Goal: Register for event/course

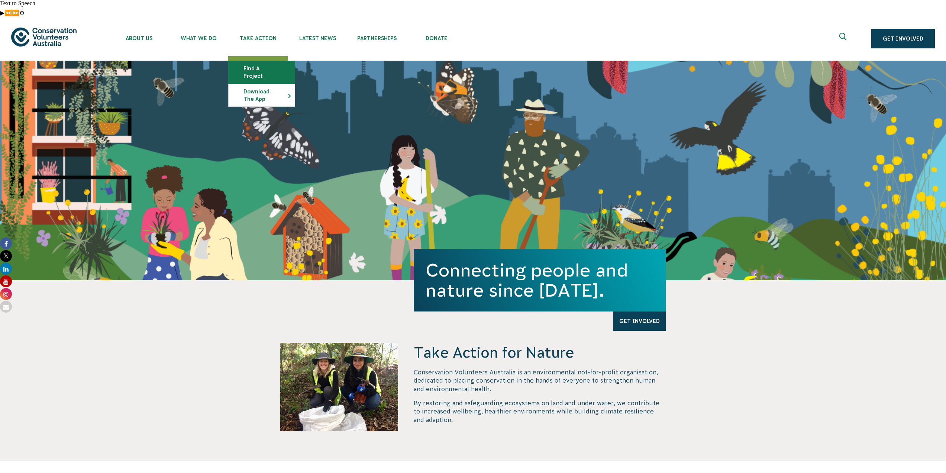
click at [274, 61] on link "Find a project" at bounding box center [262, 72] width 66 height 22
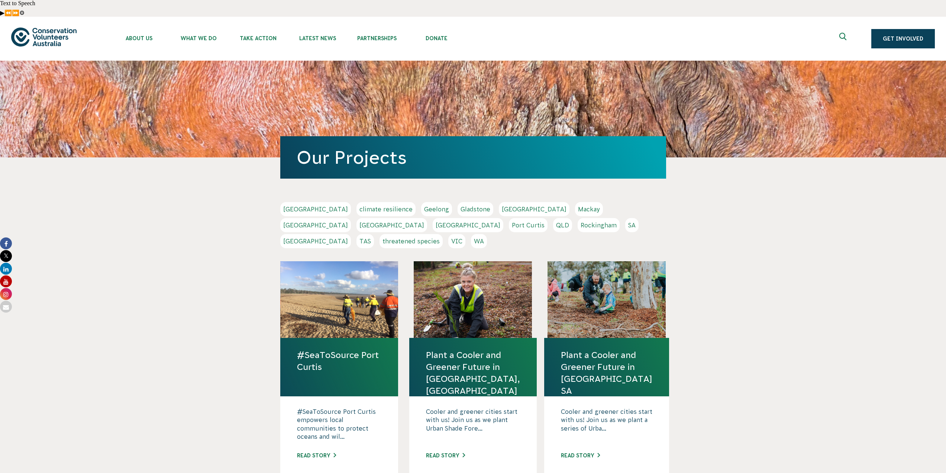
click at [625, 218] on link "SA" at bounding box center [631, 225] width 13 height 14
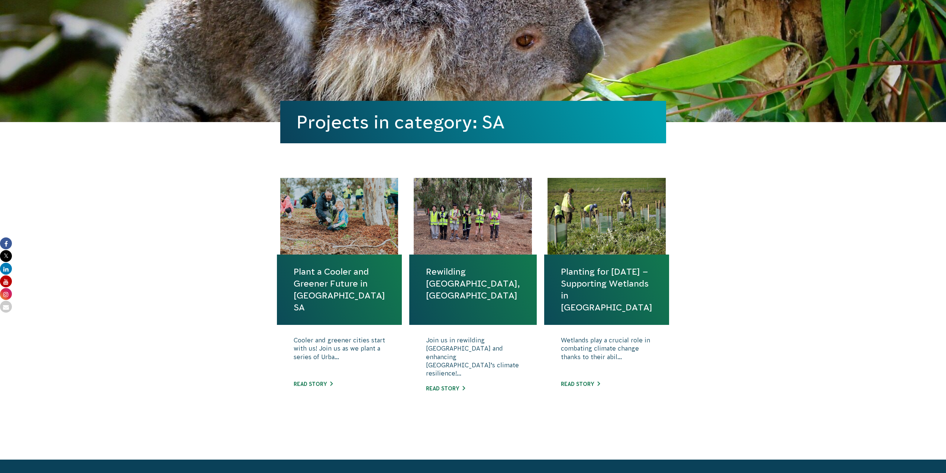
scroll to position [198, 0]
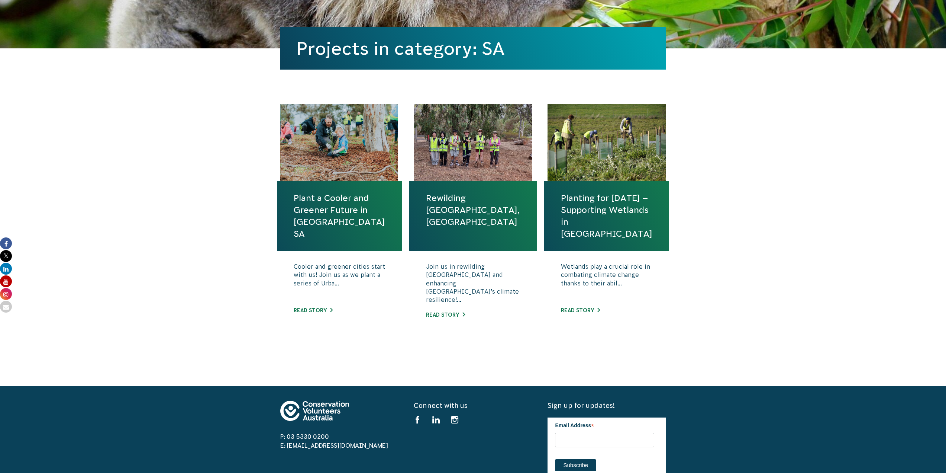
click at [446, 192] on link "Rewilding [GEOGRAPHIC_DATA], [GEOGRAPHIC_DATA]" at bounding box center [473, 210] width 94 height 36
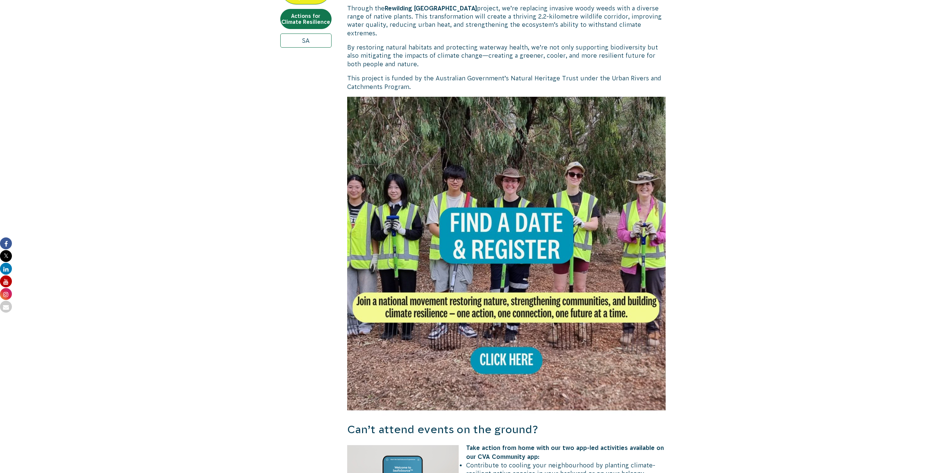
scroll to position [402, 0]
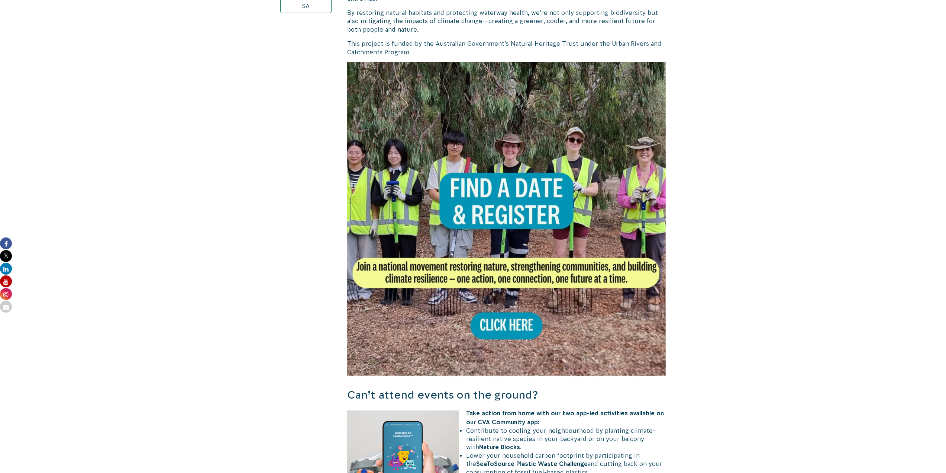
click at [508, 275] on img at bounding box center [506, 221] width 319 height 319
